Goal: Task Accomplishment & Management: Manage account settings

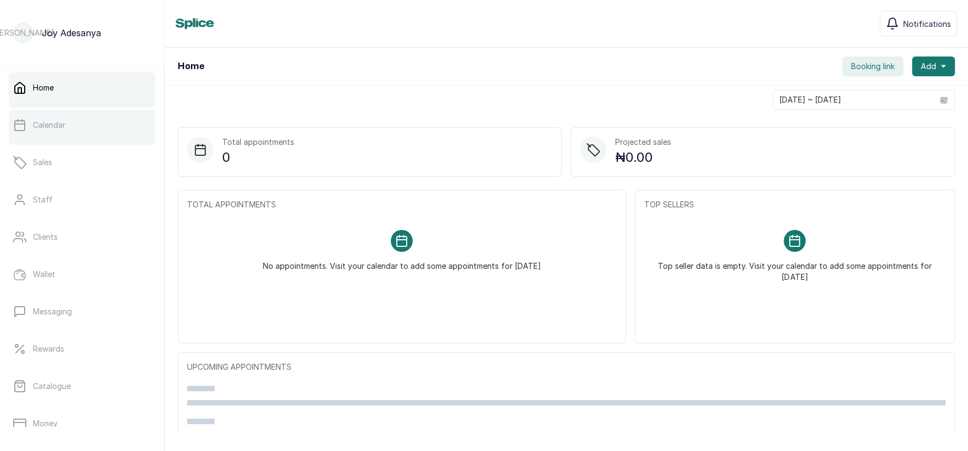
scroll to position [26, 0]
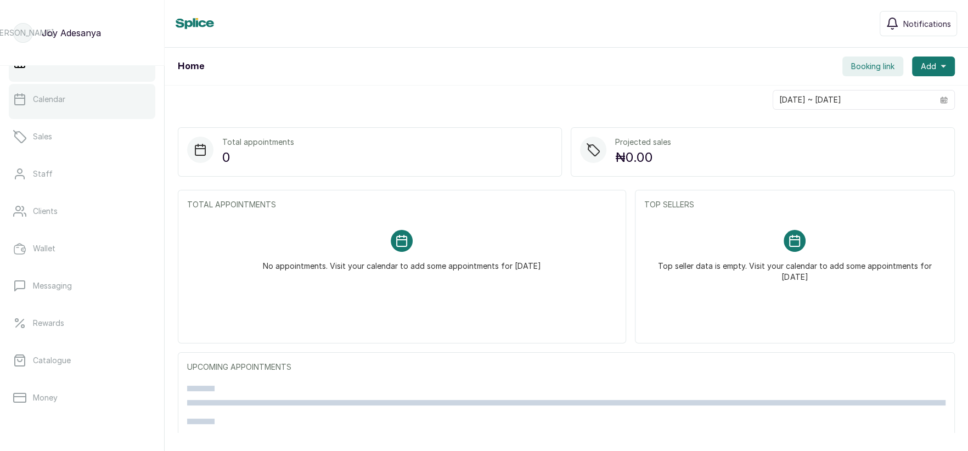
click at [65, 110] on link "Calendar" at bounding box center [82, 99] width 147 height 31
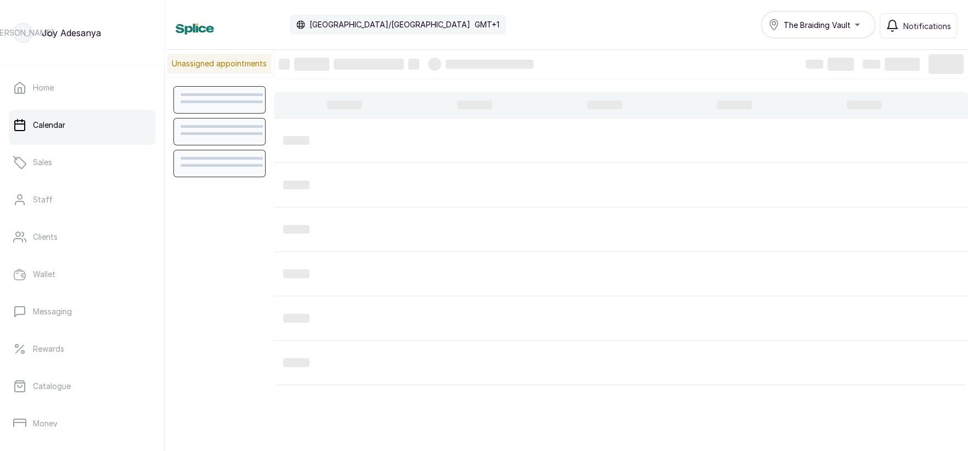
scroll to position [369, 0]
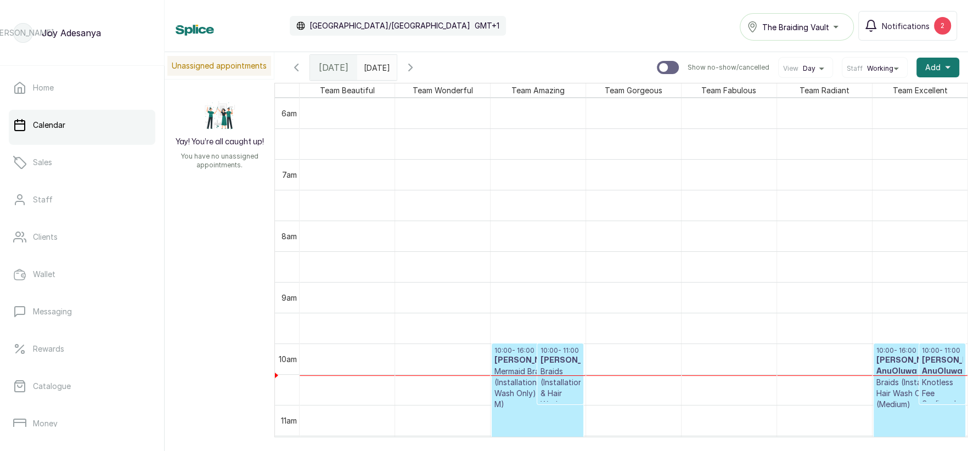
click at [298, 67] on icon "button" at bounding box center [296, 67] width 13 height 13
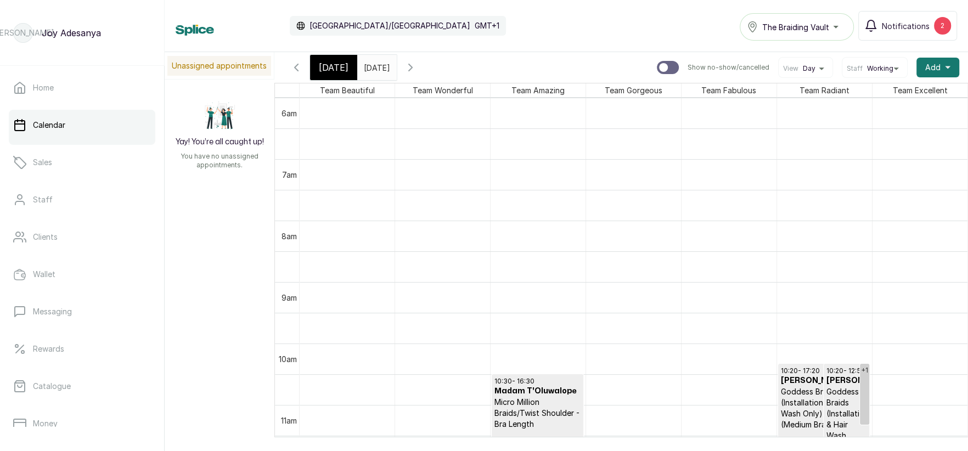
type input "dd/MM/yyyy"
click at [375, 68] on input "dd/MM/yyyy" at bounding box center [367, 64] width 18 height 19
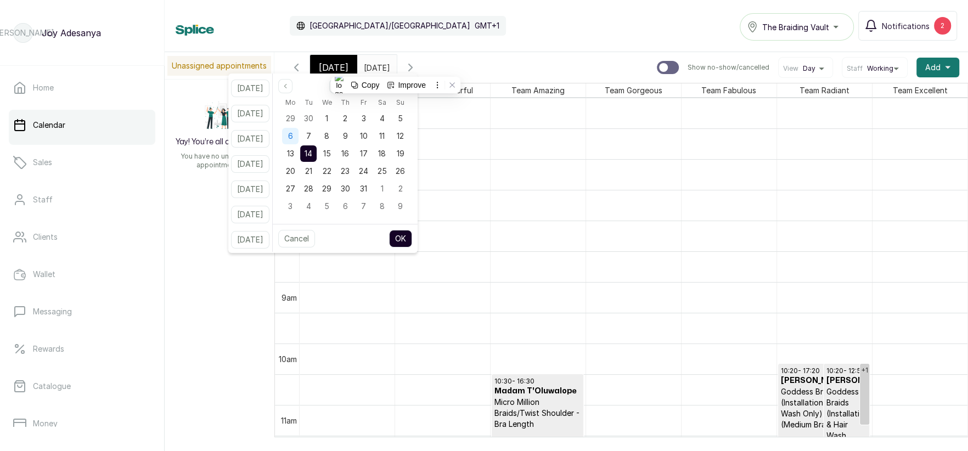
click at [298, 136] on div "6" at bounding box center [290, 136] width 16 height 16
click at [412, 235] on button "OK" at bounding box center [400, 239] width 23 height 18
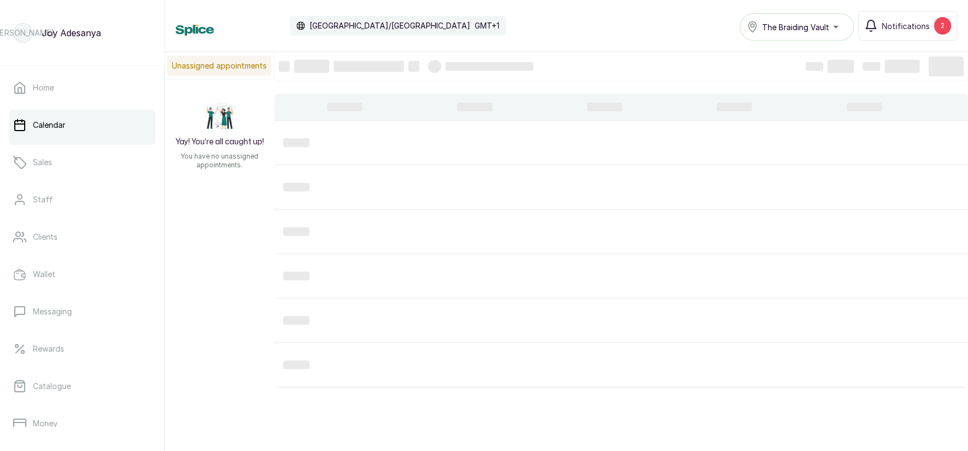
type input "06/10/2025"
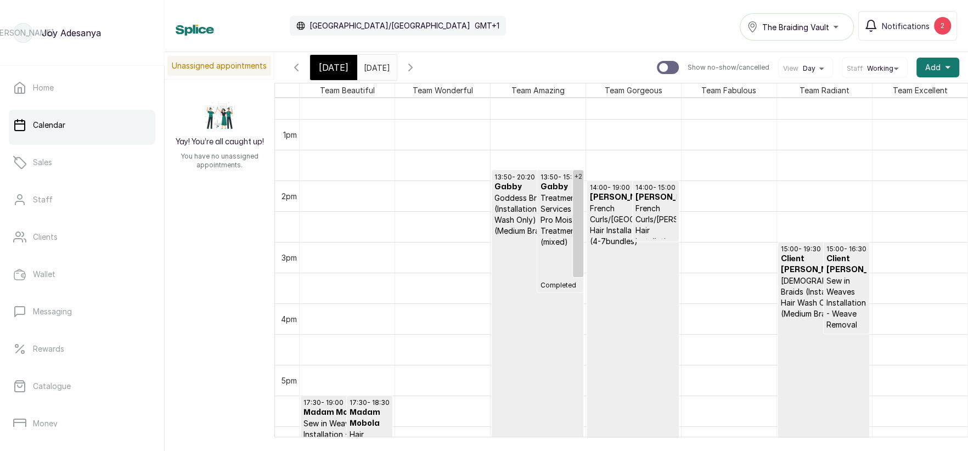
scroll to position [779, 0]
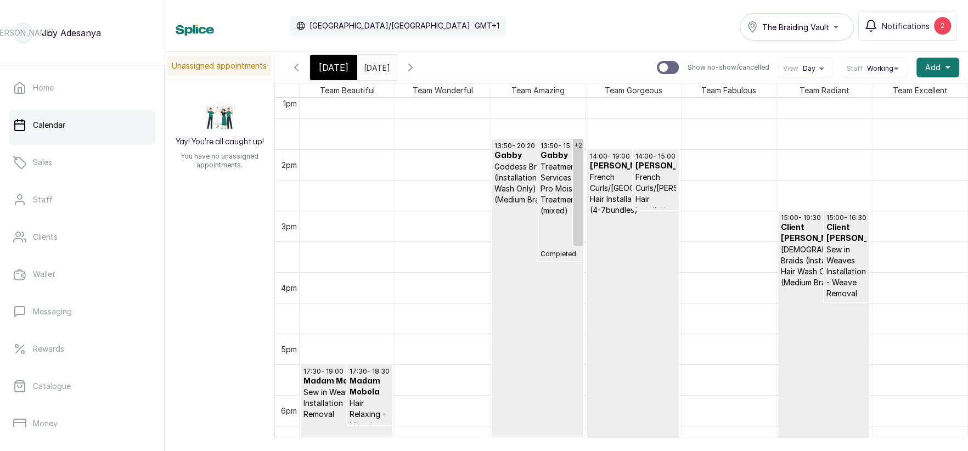
click at [798, 255] on p "Goddess Braids (Installation & Hair Wash Only) - Bra (Medium Braid Size)" at bounding box center [824, 266] width 86 height 44
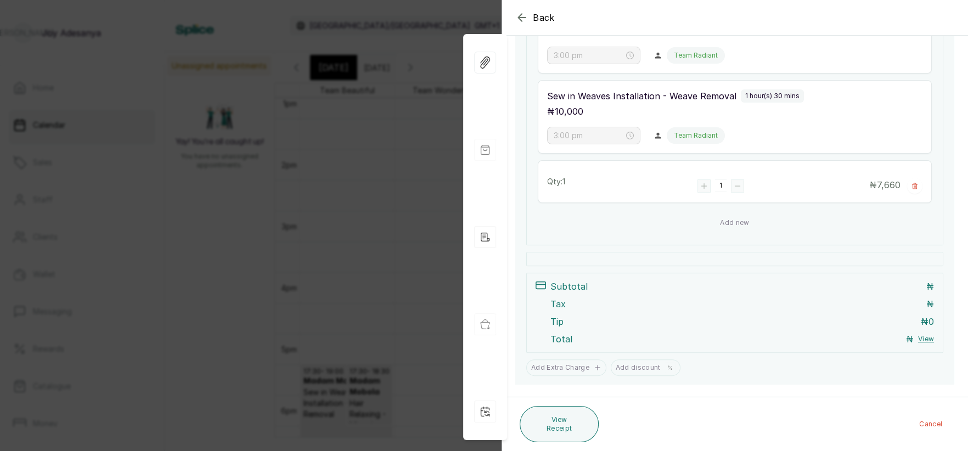
scroll to position [0, 0]
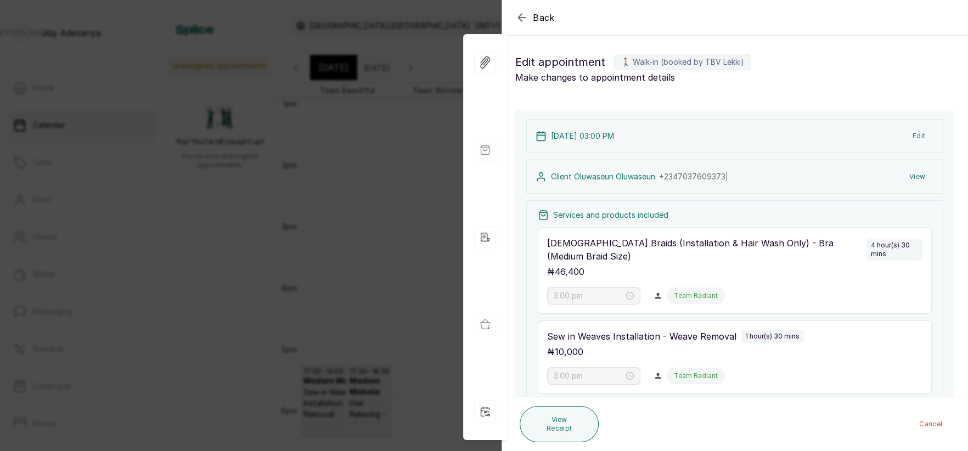
click at [523, 21] on icon "button" at bounding box center [521, 17] width 13 height 13
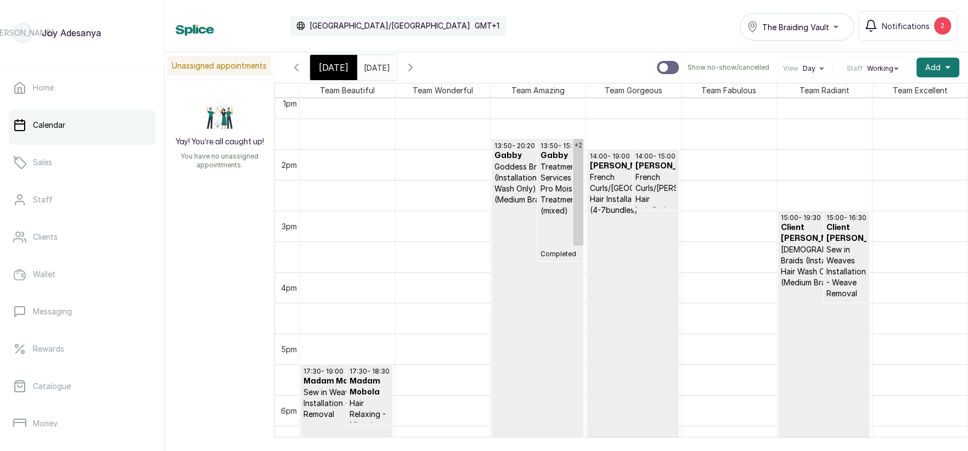
click at [522, 17] on div "Calendar Africa/Lagos GMT+1 The Braiding Vault Notifications 2" at bounding box center [566, 26] width 781 height 30
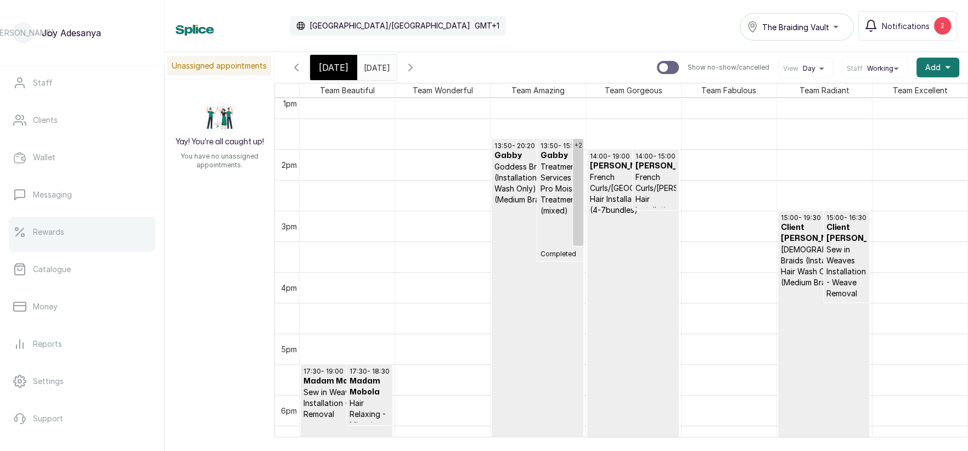
scroll to position [167, 0]
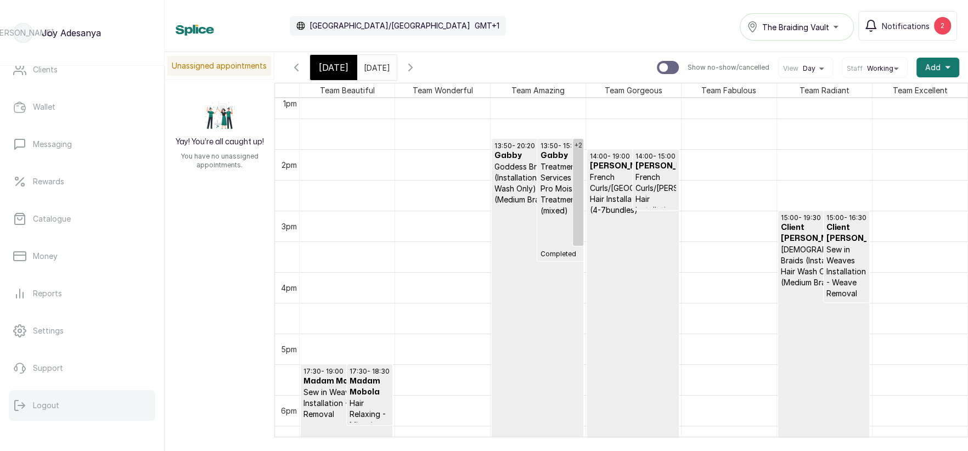
click at [47, 402] on p "Logout" at bounding box center [46, 405] width 26 height 11
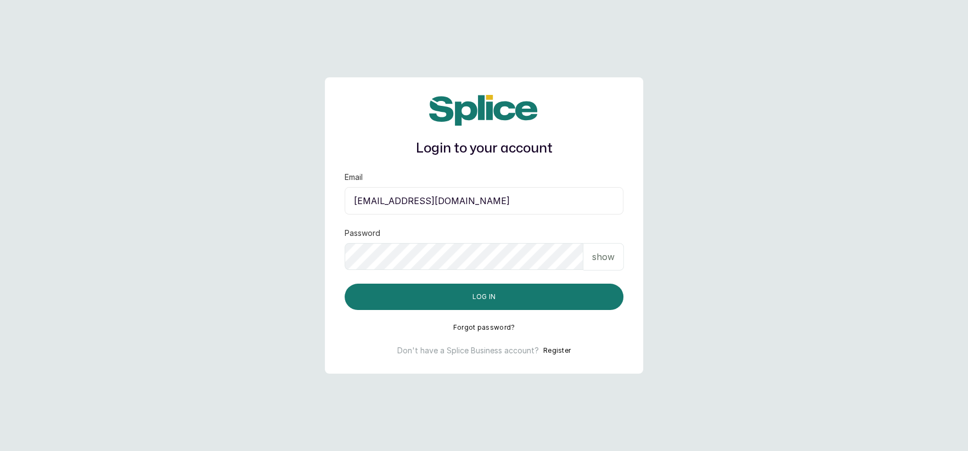
click at [453, 207] on input "layo@withsplice.com" at bounding box center [484, 200] width 279 height 27
type input "temitopedeborah1234@gmail.com"
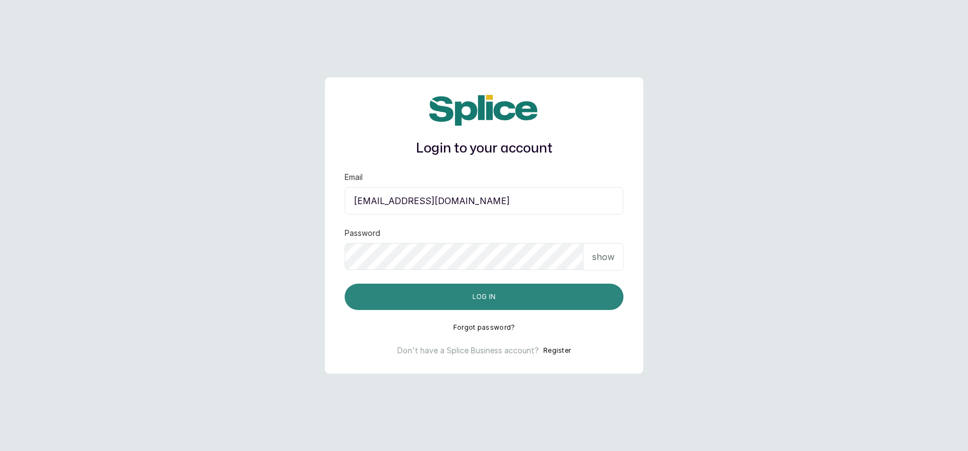
click at [517, 293] on button "Log in" at bounding box center [484, 297] width 279 height 26
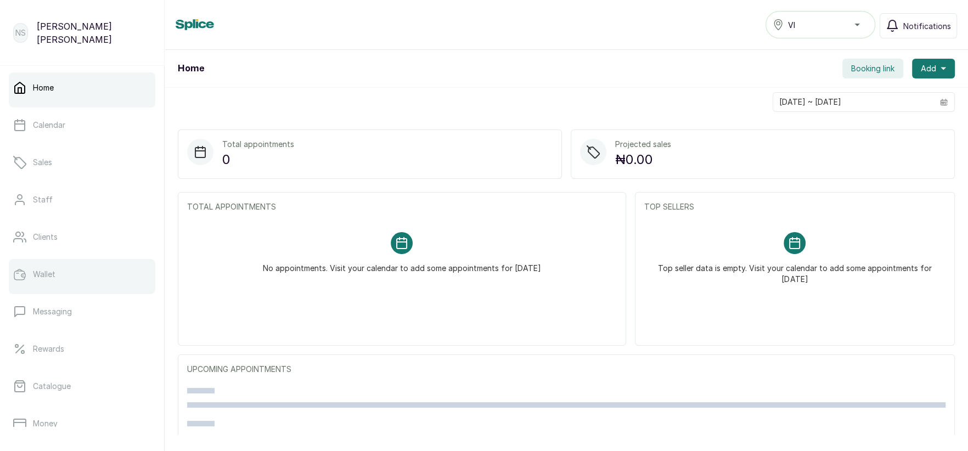
scroll to position [167, 0]
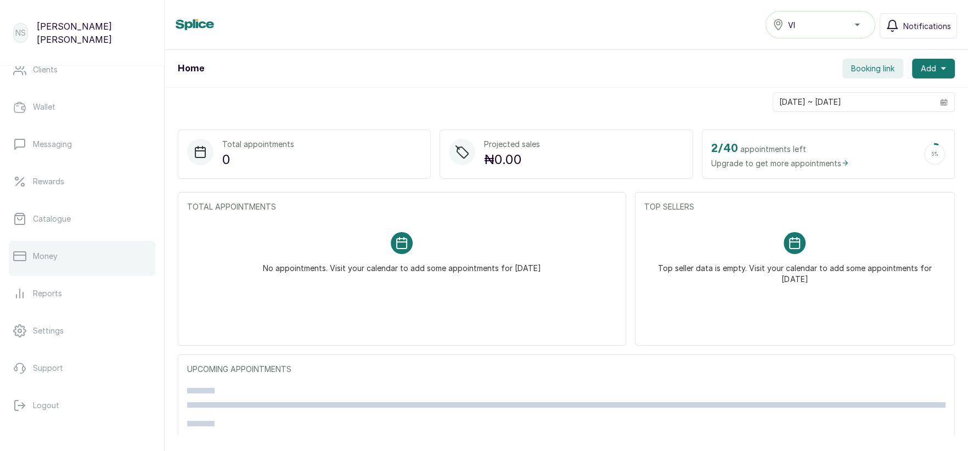
click at [52, 251] on p "Money" at bounding box center [45, 256] width 25 height 11
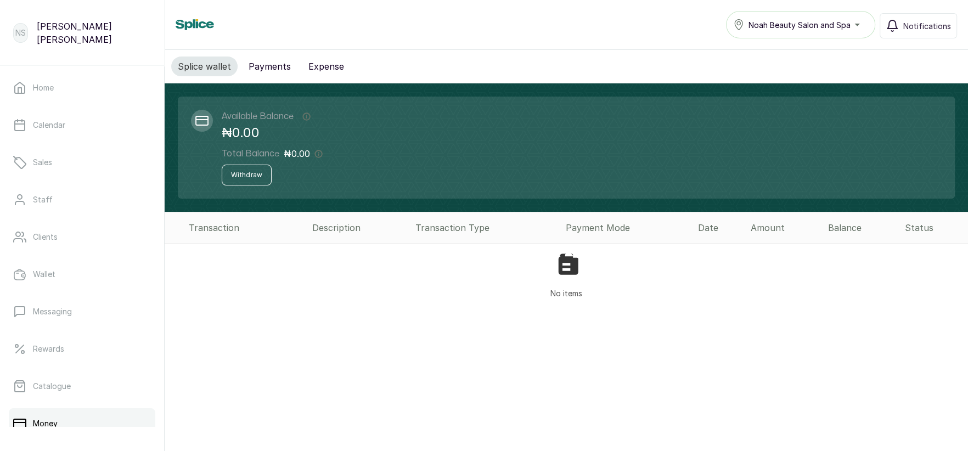
scroll to position [167, 0]
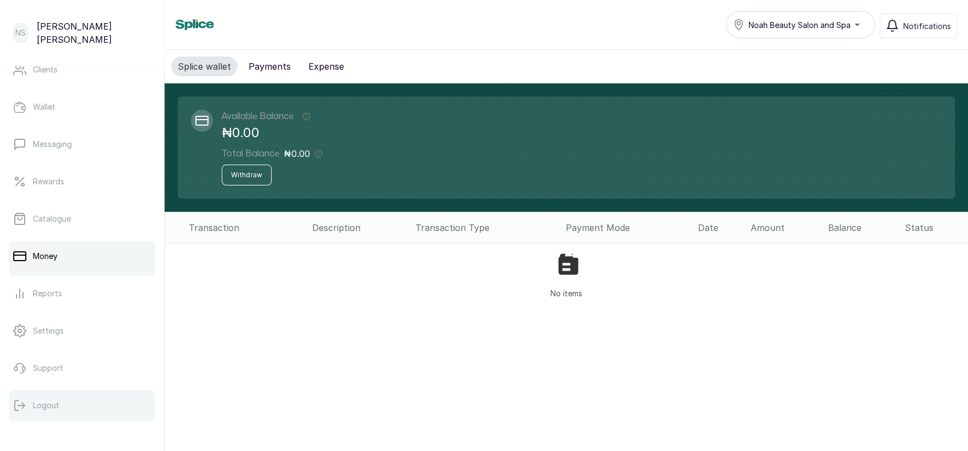
click at [59, 418] on button "Logout" at bounding box center [82, 405] width 147 height 31
click at [43, 400] on p "Logout" at bounding box center [46, 405] width 26 height 11
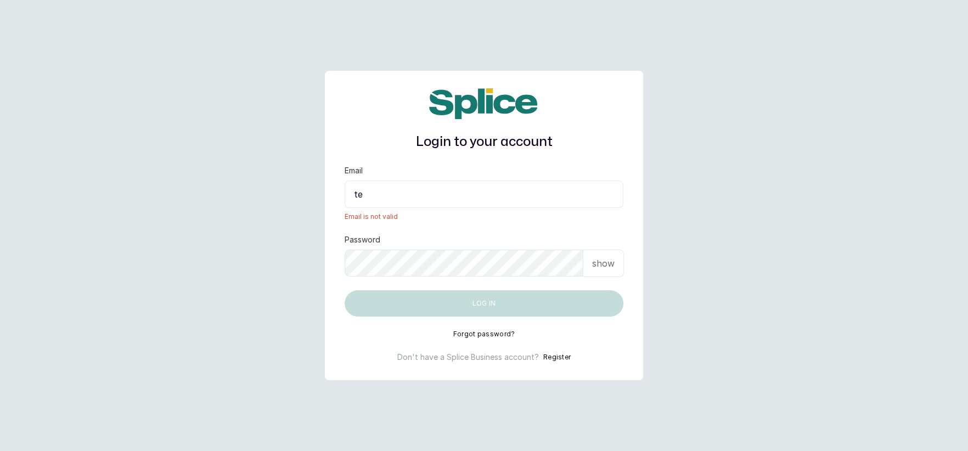
type input "temitopedeborah1234@gmail.com"
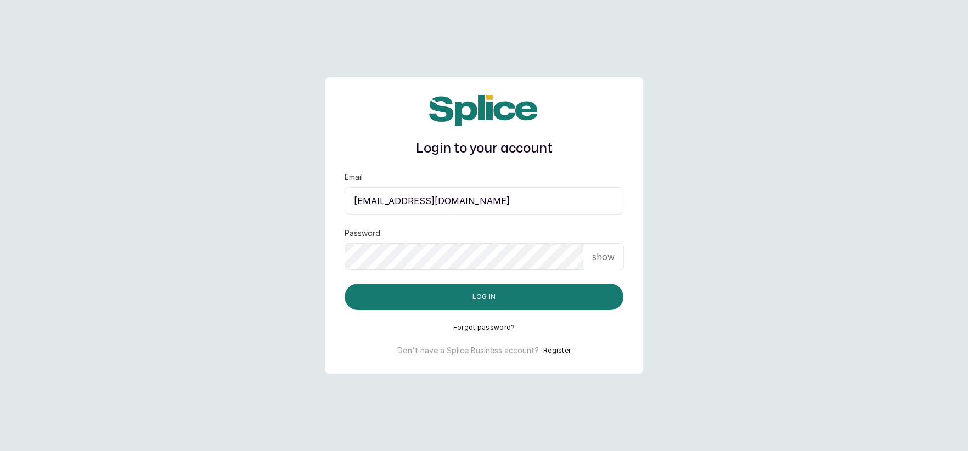
click at [596, 256] on p "show" at bounding box center [603, 256] width 23 height 13
click at [597, 256] on p "hide" at bounding box center [605, 256] width 17 height 13
